Goal: Navigation & Orientation: Understand site structure

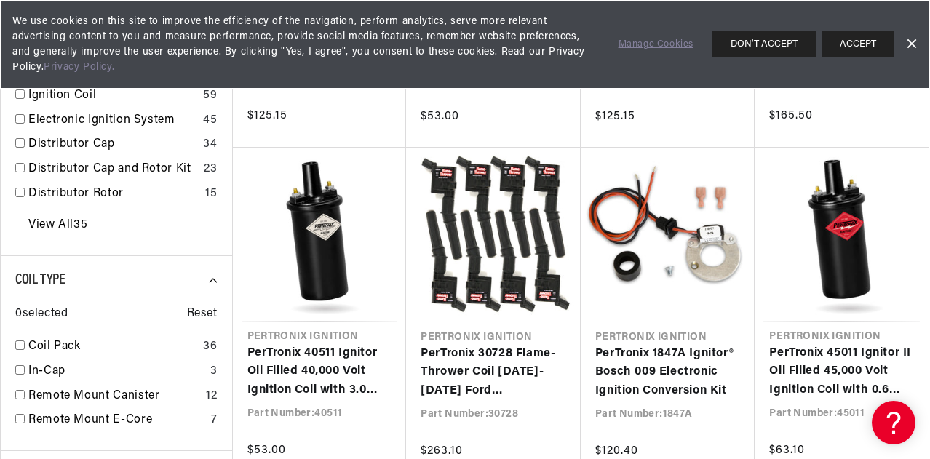
scroll to position [0, 441]
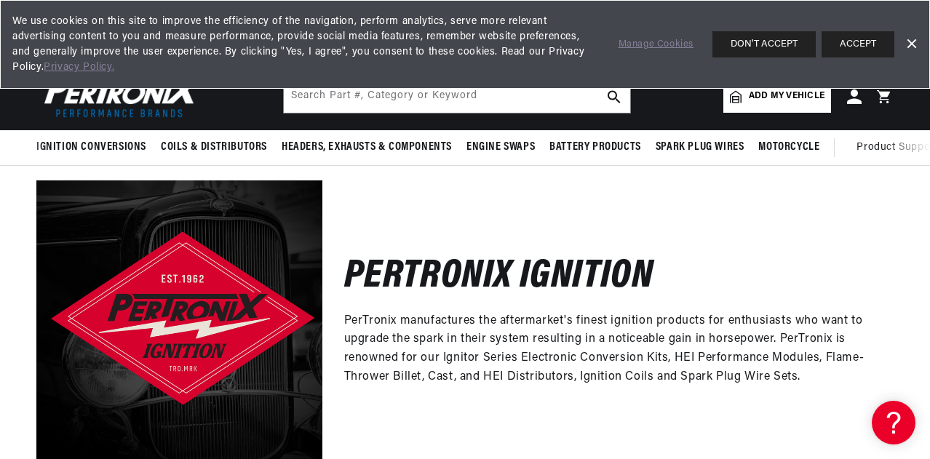
click at [914, 39] on link "Dismiss Banner" at bounding box center [911, 44] width 22 height 22
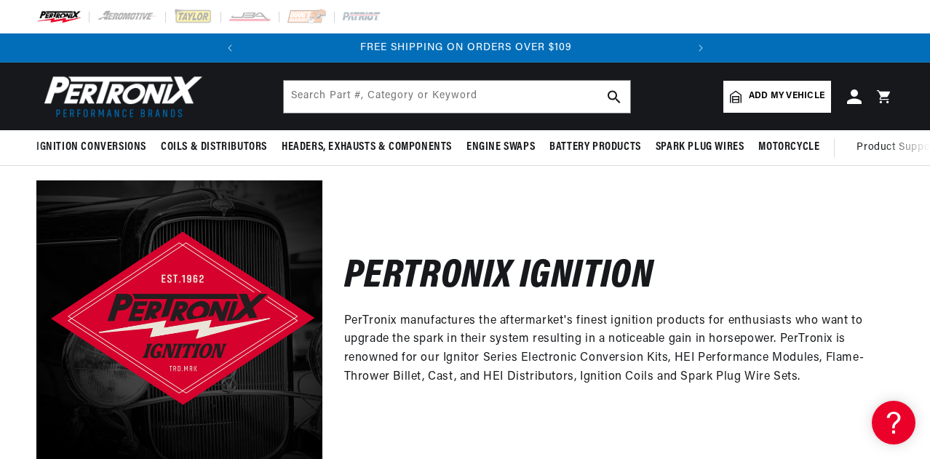
click at [68, 18] on img at bounding box center [58, 17] width 45 height 16
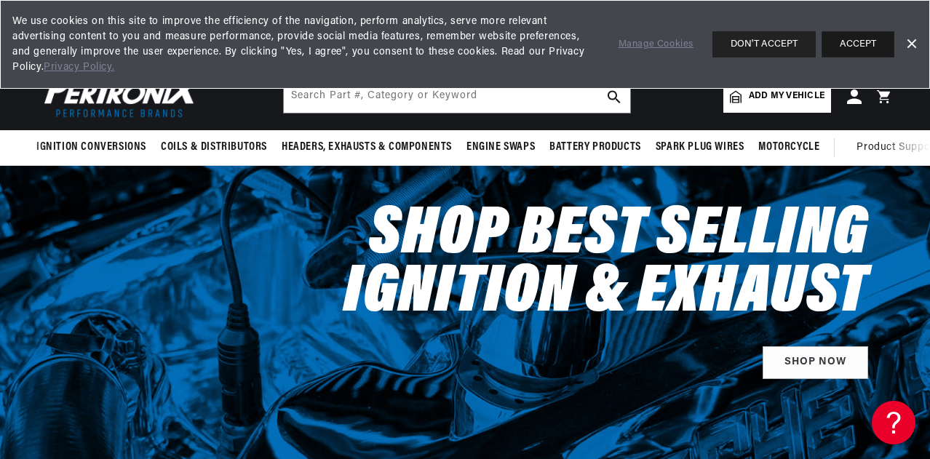
click at [851, 40] on button "ACCEPT" at bounding box center [857, 44] width 73 height 26
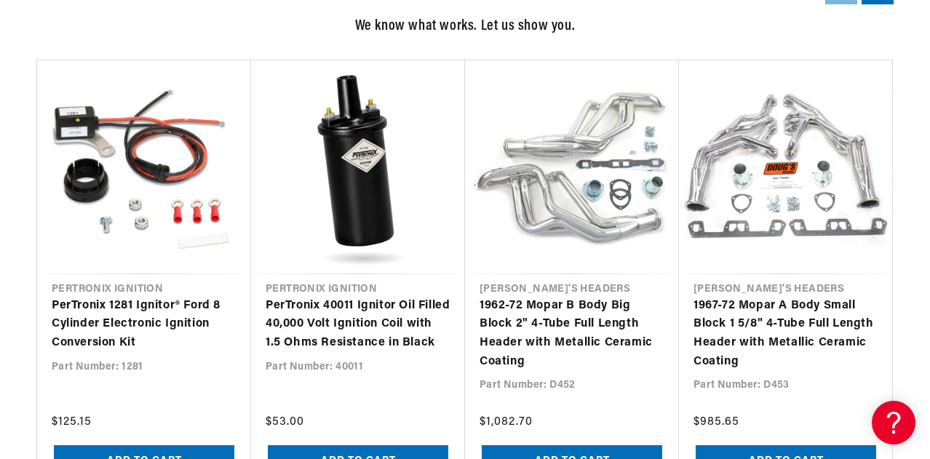
scroll to position [1309, 0]
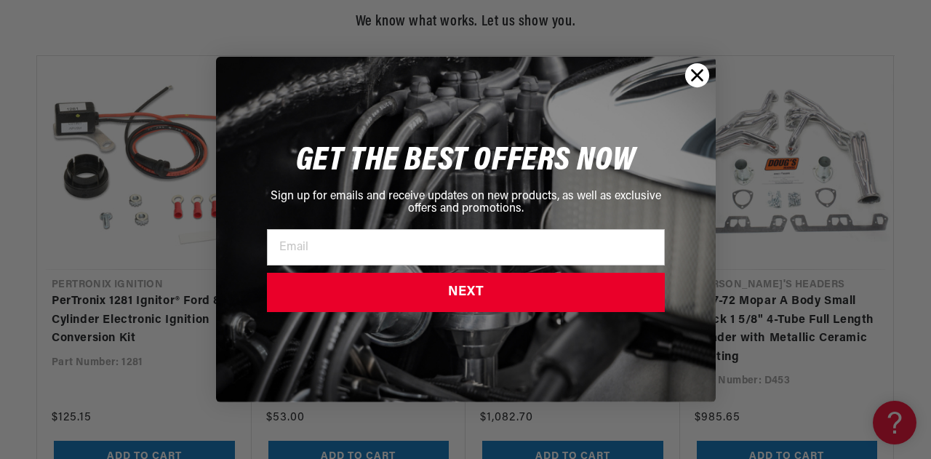
drag, startPoint x: 688, startPoint y: 74, endPoint x: 685, endPoint y: 84, distance: 10.8
click at [689, 74] on circle "Close dialog" at bounding box center [697, 75] width 24 height 24
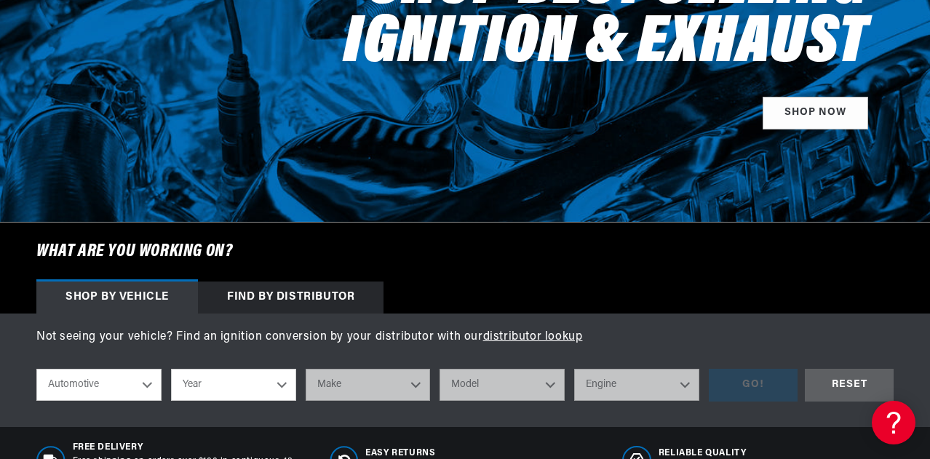
scroll to position [0, 0]
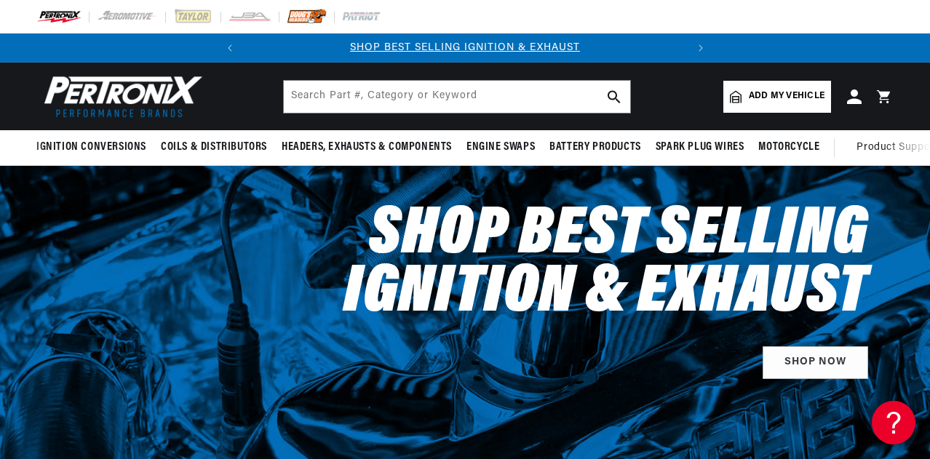
click at [303, 18] on img at bounding box center [307, 17] width 40 height 16
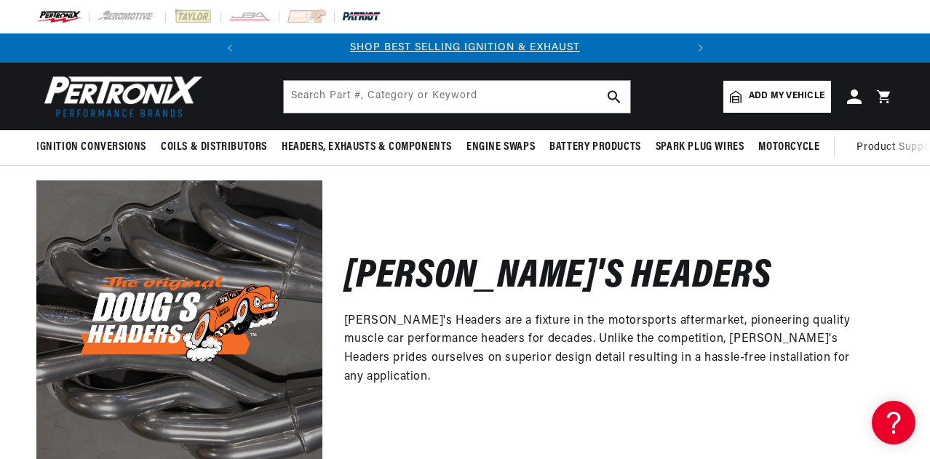
click at [380, 11] on img at bounding box center [361, 17] width 40 height 16
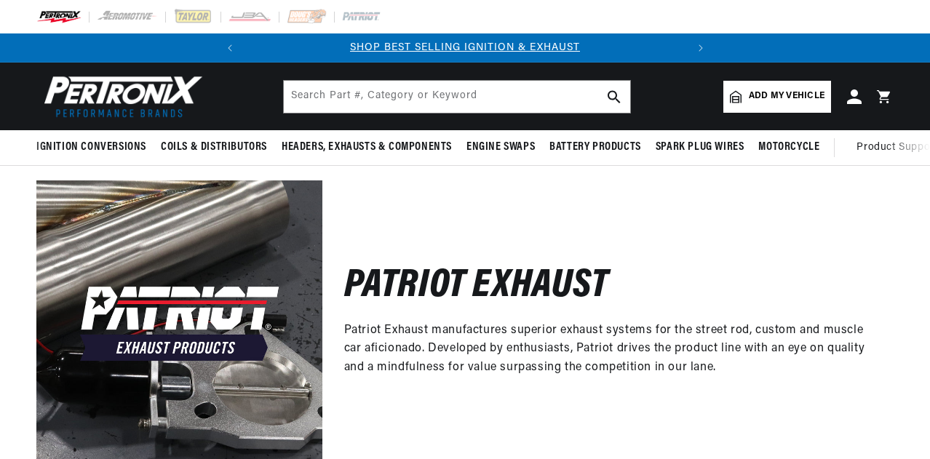
click at [199, 15] on img at bounding box center [193, 17] width 40 height 16
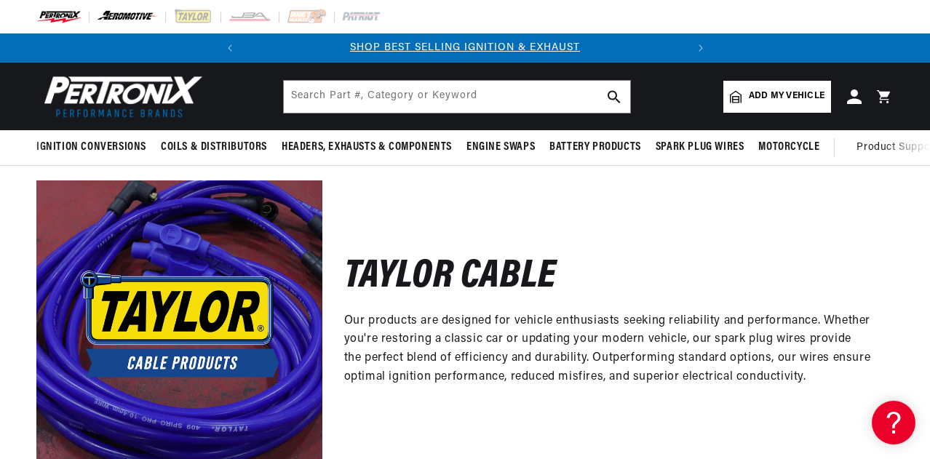
click at [140, 14] on img at bounding box center [128, 17] width 62 height 16
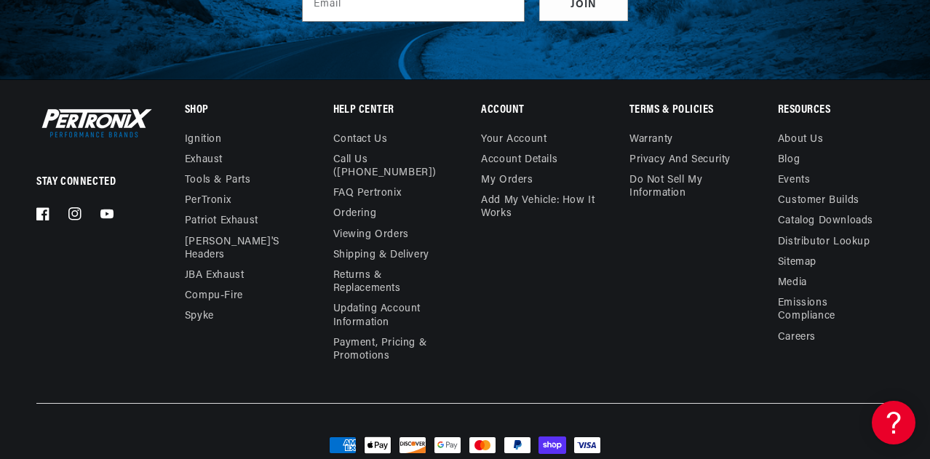
scroll to position [4339, 0]
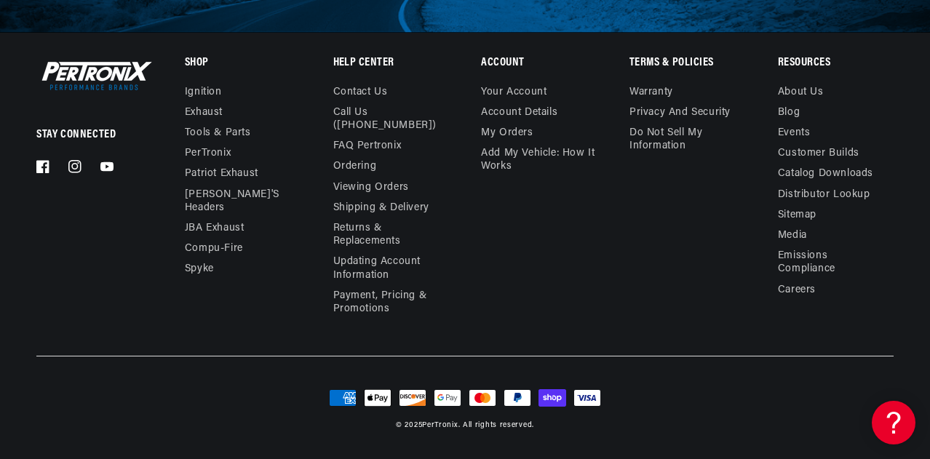
click at [110, 82] on img at bounding box center [94, 75] width 116 height 35
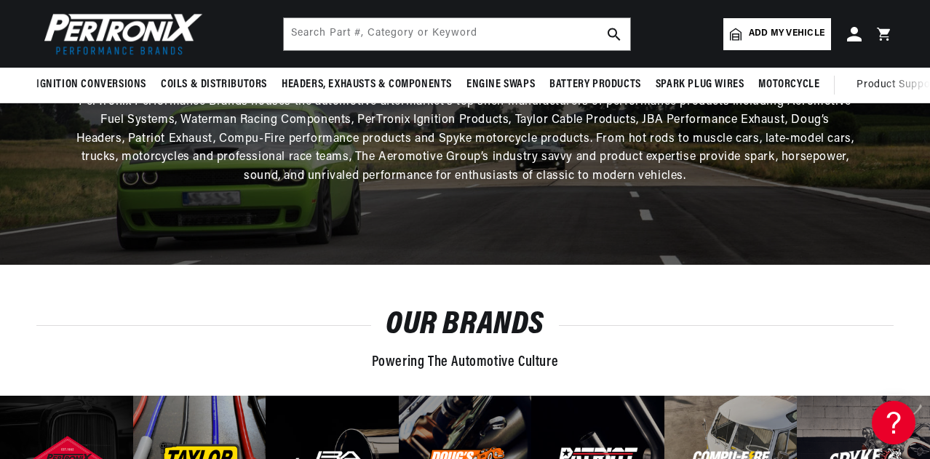
scroll to position [0, 441]
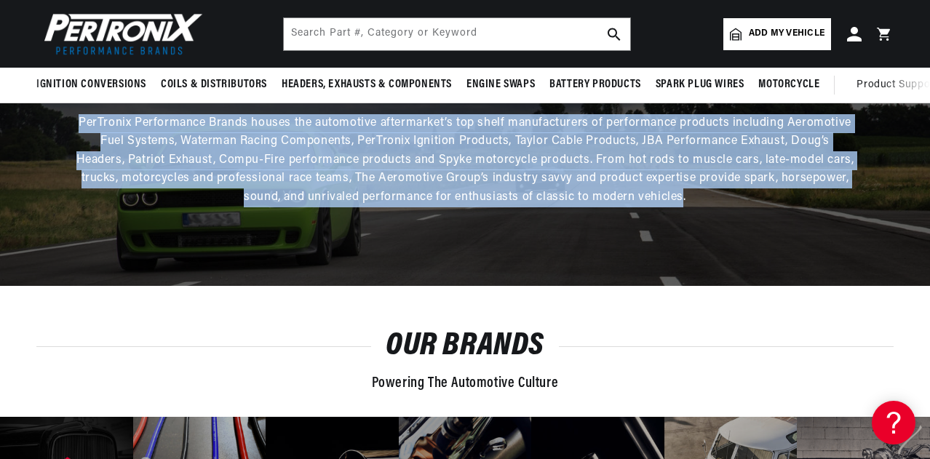
drag, startPoint x: 682, startPoint y: 198, endPoint x: 83, endPoint y: 122, distance: 603.5
click at [83, 122] on span "PerTronix Performance Brands houses the automotive aftermarket’s top shelf manu…" at bounding box center [465, 160] width 778 height 86
copy span "PerTronix Performance Brands houses the automotive aftermarket’s top shelf manu…"
